Goal: Task Accomplishment & Management: Manage account settings

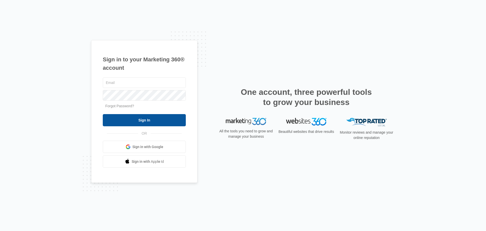
type input "[EMAIL_ADDRESS][DOMAIN_NAME]"
click at [137, 120] on input "Sign In" at bounding box center [144, 120] width 83 height 12
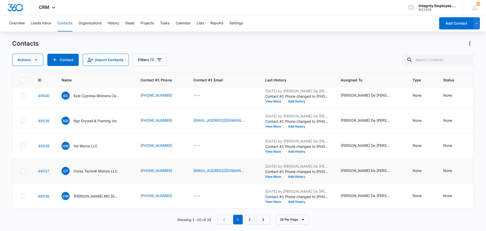
scroll to position [385, 0]
click at [88, 193] on p "[PERSON_NAME] MD [GEOGRAPHIC_DATA]" at bounding box center [97, 195] width 46 height 5
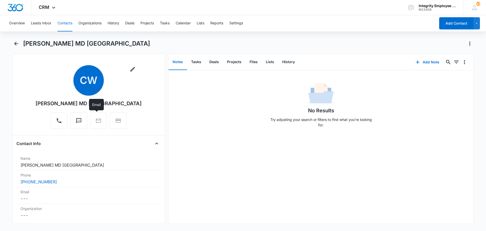
click at [94, 121] on div at bounding box center [98, 120] width 17 height 17
click at [95, 120] on div at bounding box center [98, 120] width 17 height 17
click at [95, 122] on div at bounding box center [98, 120] width 17 height 17
click at [154, 143] on icon "Close" at bounding box center [157, 143] width 6 height 6
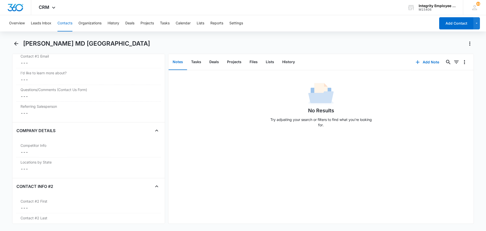
scroll to position [608, 0]
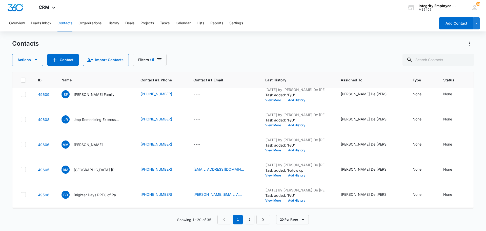
scroll to position [30, 0]
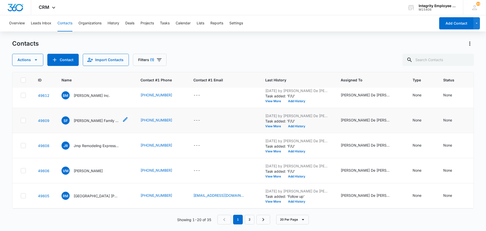
click at [90, 119] on p "[PERSON_NAME] Family Cleaning Services" at bounding box center [97, 120] width 46 height 5
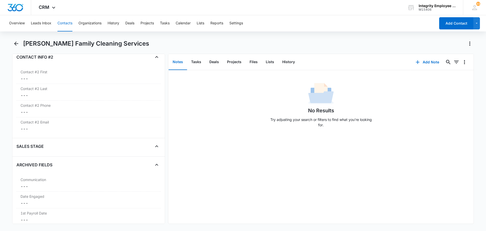
scroll to position [613, 0]
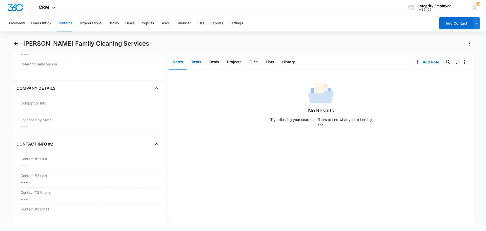
click at [195, 61] on button "Tasks" at bounding box center [196, 62] width 18 height 16
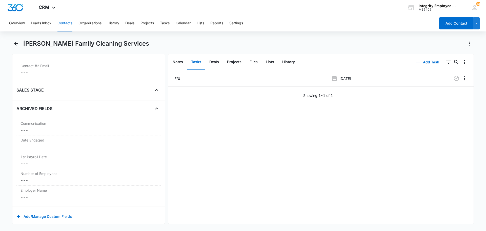
scroll to position [765, 0]
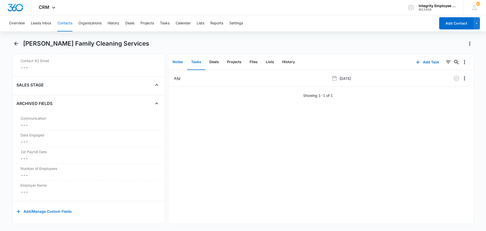
click at [177, 63] on button "Notes" at bounding box center [178, 62] width 18 height 16
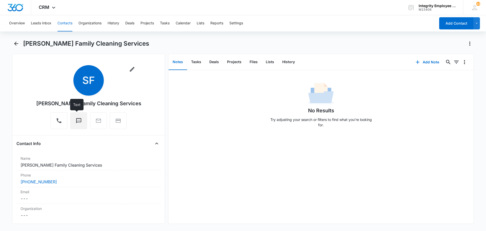
click at [78, 117] on button "Text" at bounding box center [78, 120] width 17 height 17
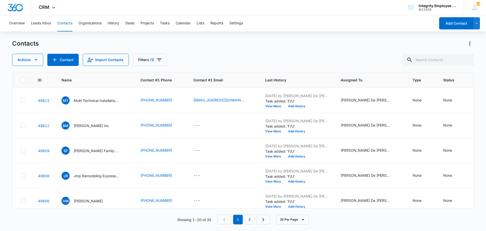
scroll to position [30, 0]
